Goal: Navigation & Orientation: Find specific page/section

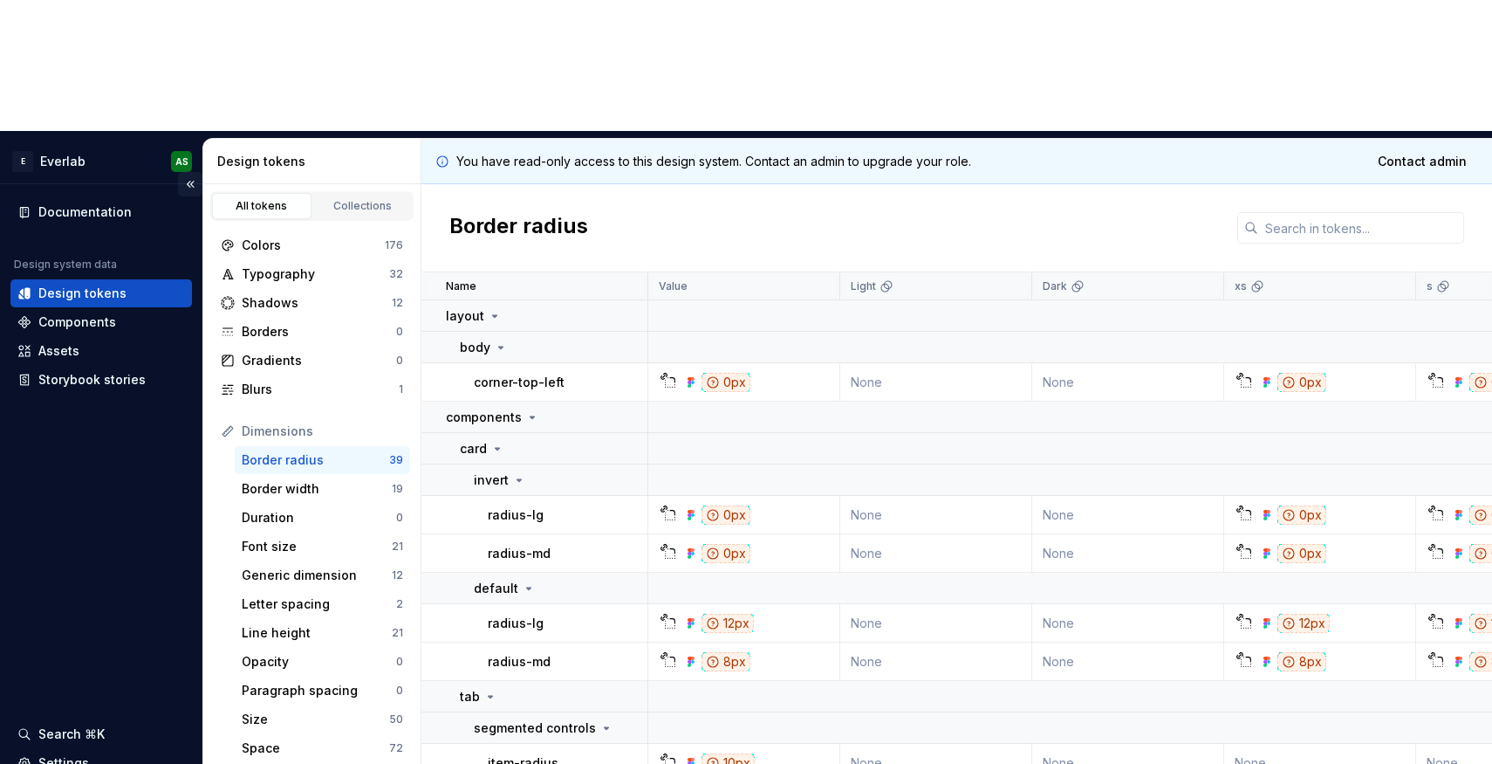
click at [189, 172] on button "Collapse sidebar" at bounding box center [190, 184] width 24 height 24
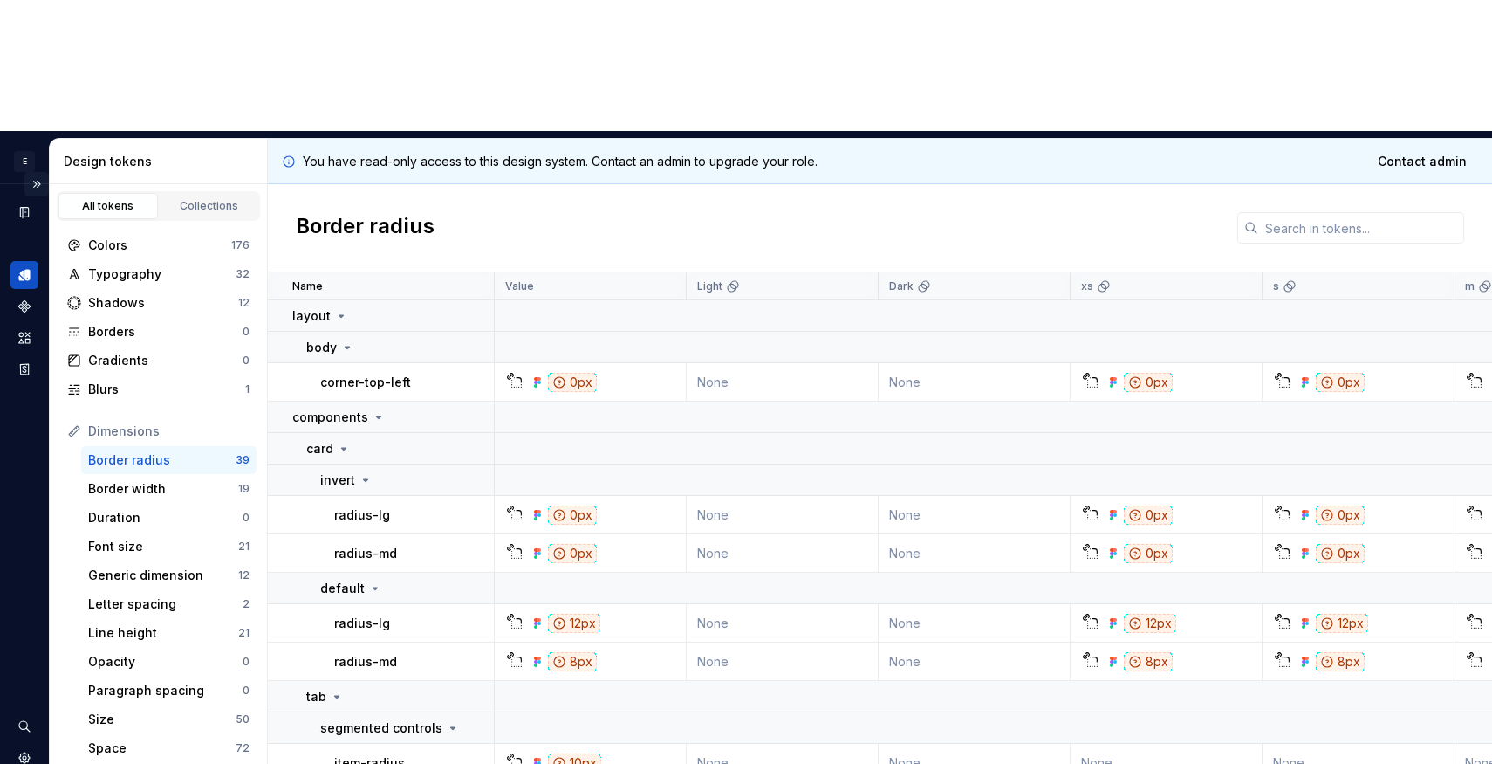
click at [39, 172] on button "Expand sidebar" at bounding box center [36, 184] width 24 height 24
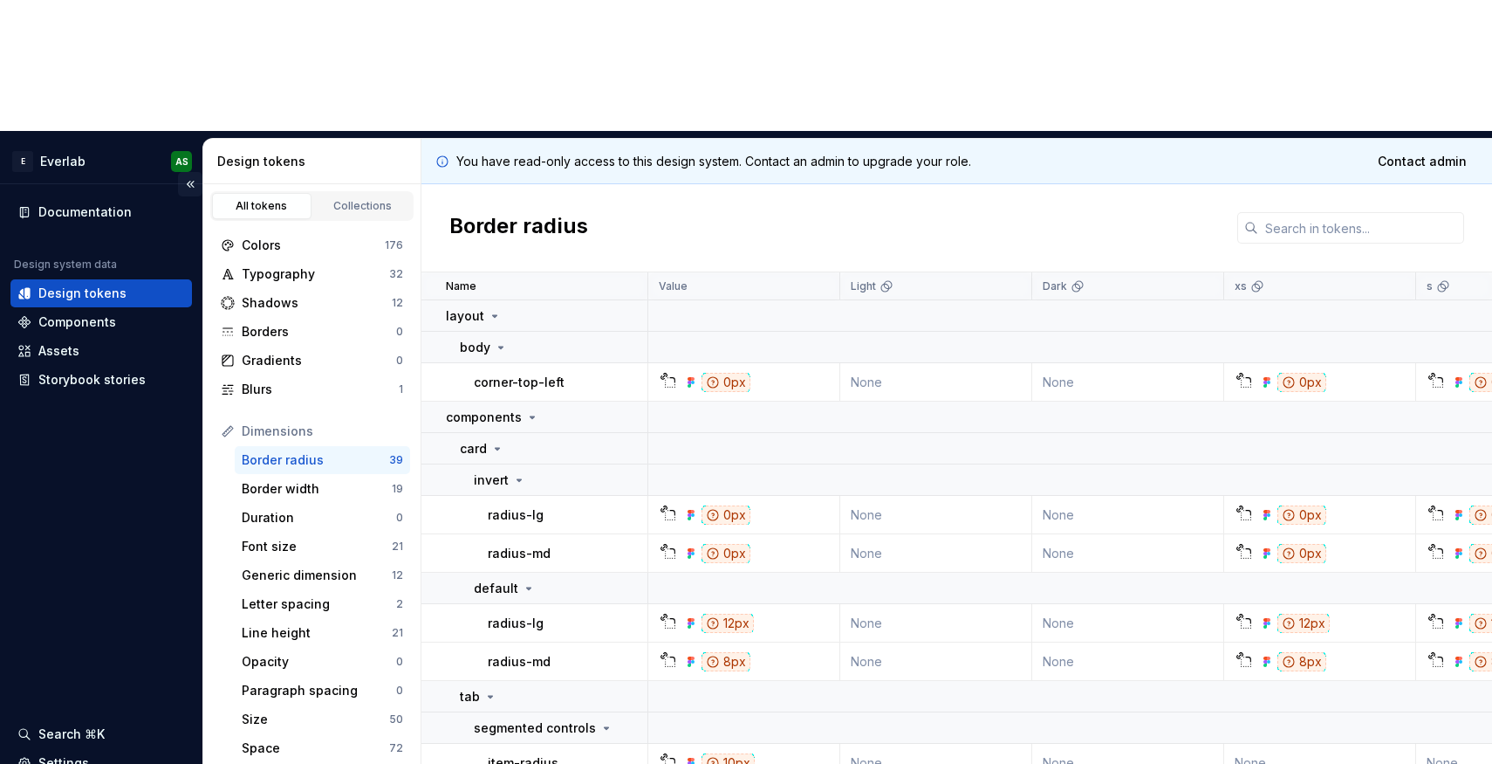
click at [194, 172] on button "Collapse sidebar" at bounding box center [190, 184] width 24 height 24
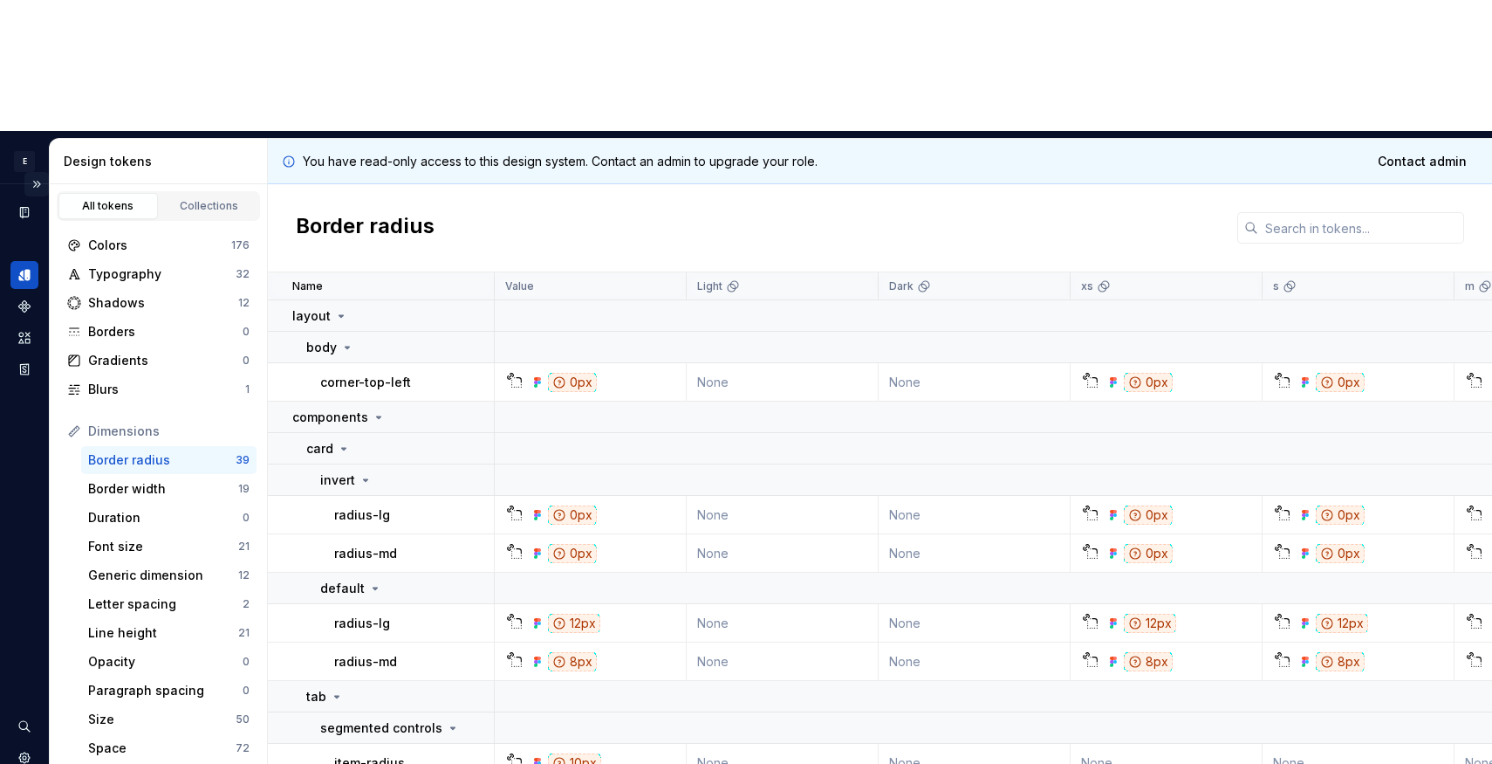
click at [41, 172] on button "Expand sidebar" at bounding box center [36, 184] width 24 height 24
